Goal: Transaction & Acquisition: Download file/media

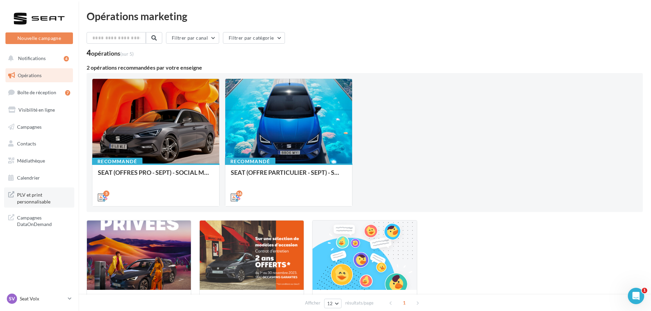
click at [46, 202] on span "PLV et print personnalisable" at bounding box center [43, 197] width 53 height 15
click at [67, 298] on link "SV Seat Volx SEAT-VOLX" at bounding box center [39, 298] width 68 height 13
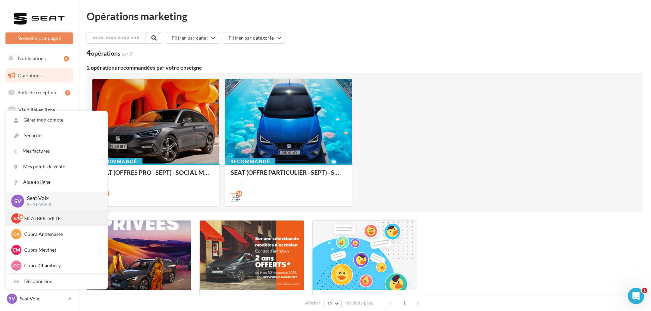
scroll to position [34, 0]
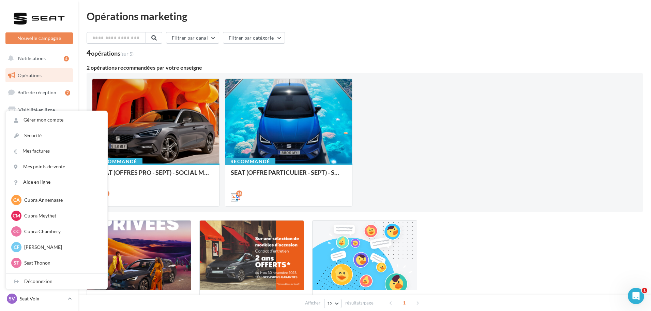
click at [476, 85] on div "Recommandé SEAT (OFFRES PRO - SEPT) - SOCIAL MEDIA 5 Recommandé SEAT (OFFRE PAR…" at bounding box center [365, 142] width 546 height 128
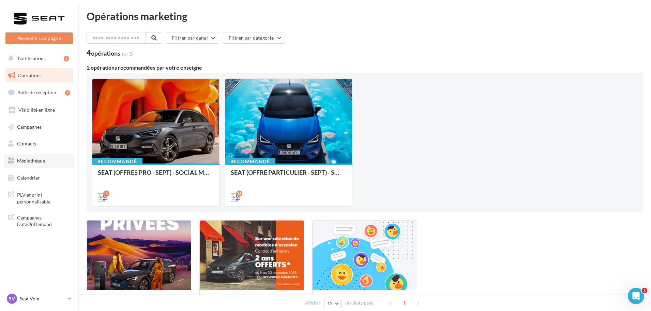
click at [36, 167] on link "Médiathèque" at bounding box center [39, 160] width 70 height 14
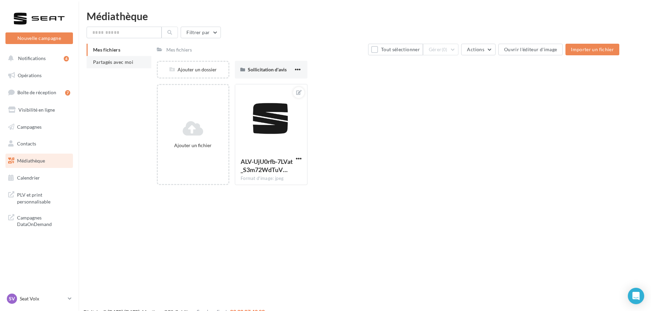
click at [110, 65] on li "Partagés avec moi" at bounding box center [119, 62] width 65 height 12
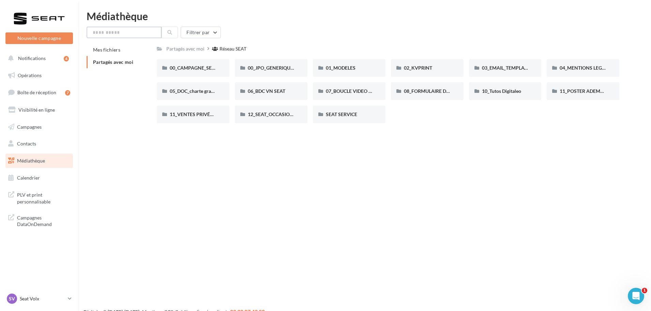
click at [123, 33] on input "text" at bounding box center [124, 33] width 75 height 12
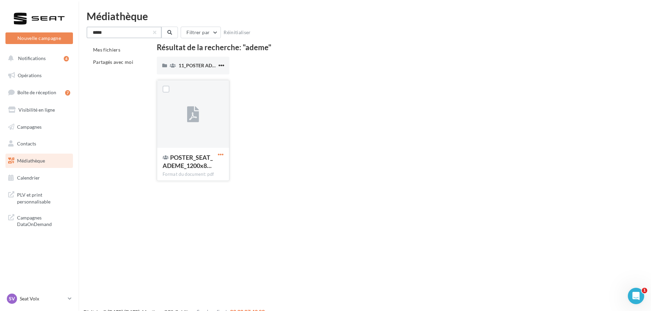
type input "*****"
click at [222, 155] on span "button" at bounding box center [221, 154] width 6 height 6
click at [200, 174] on button "Télécharger" at bounding box center [191, 168] width 68 height 18
click at [222, 153] on span "button" at bounding box center [221, 154] width 6 height 6
click at [209, 171] on button "Télécharger" at bounding box center [191, 168] width 68 height 18
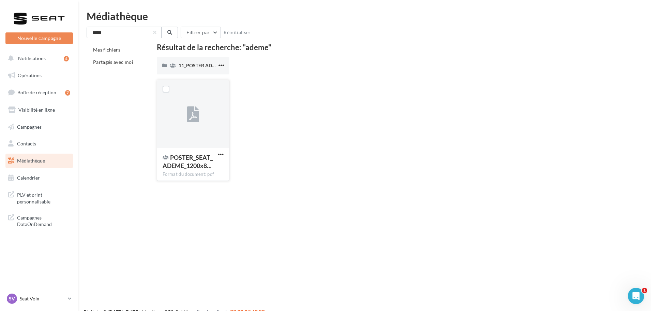
click at [645, 48] on div "Mes fichiers Partagés avec moi Résultat de la recherche: "ademe" 11_POSTER ADEM…" at bounding box center [368, 115] width 562 height 143
click at [174, 115] on div at bounding box center [193, 114] width 72 height 68
click at [187, 115] on div at bounding box center [193, 114] width 72 height 68
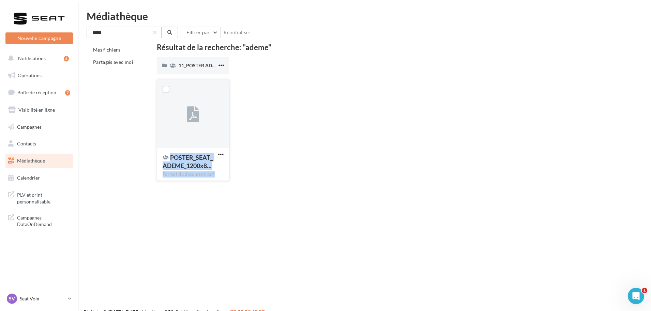
drag, startPoint x: 187, startPoint y: 115, endPoint x: 210, endPoint y: 173, distance: 62.9
click at [194, 191] on div "Nouvelle campagne Nouvelle campagne Notifications 4 Opérations Boîte de récepti…" at bounding box center [325, 166] width 651 height 311
click at [215, 152] on div "POSTER_SEAT_ADEME_1200x8… Format du document: pdf" at bounding box center [193, 164] width 72 height 32
click at [190, 92] on div at bounding box center [193, 114] width 72 height 68
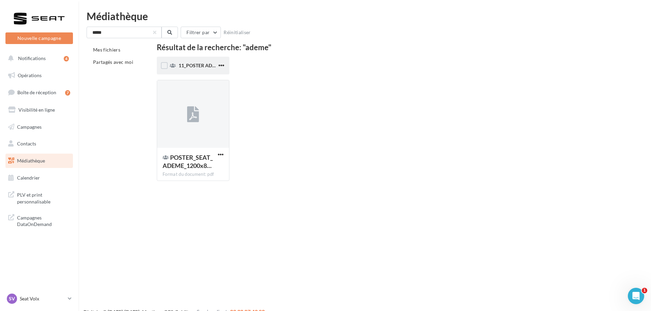
click at [195, 62] on div "11_POSTER ADEME SEAT" at bounding box center [198, 65] width 39 height 7
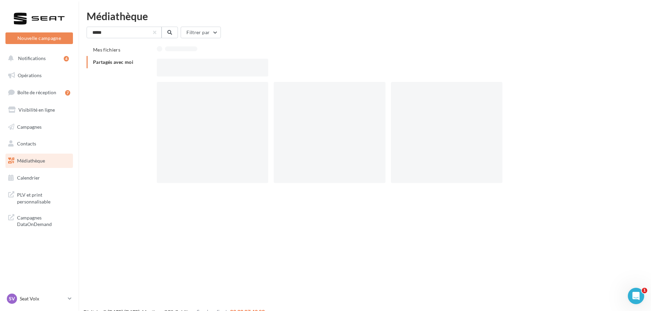
click at [195, 62] on div at bounding box center [213, 68] width 112 height 18
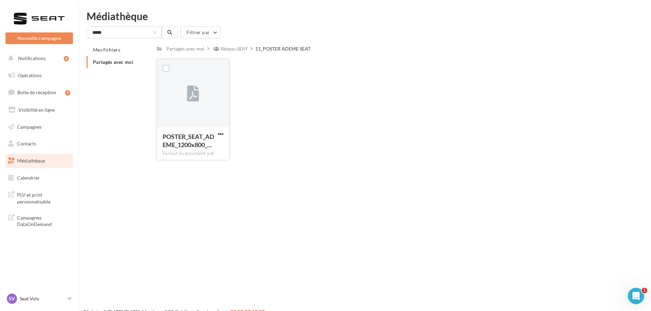
click at [219, 137] on button "button" at bounding box center [221, 134] width 9 height 7
click at [202, 149] on button "Télécharger" at bounding box center [191, 147] width 68 height 18
click at [317, 41] on div "Le téléchargement va bientôt commencer" at bounding box center [325, 39] width 119 height 16
click at [369, 149] on div "POSTER_SEAT_ADEME_1200x800_… Format du document: pdf POSTER_SEAT_ADEME_1200x800…" at bounding box center [391, 112] width 468 height 106
